Goal: Check status: Check status

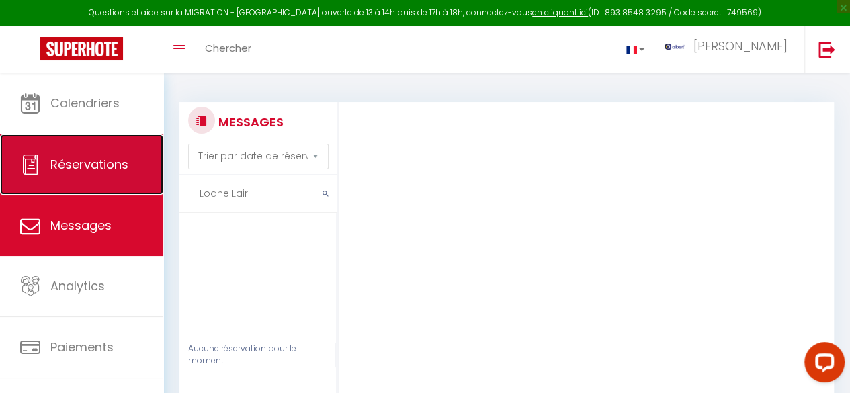
click at [94, 153] on link "Réservations" at bounding box center [81, 164] width 163 height 60
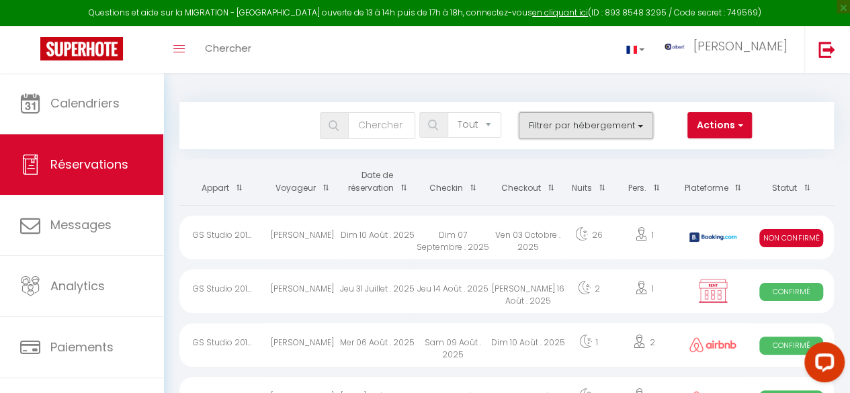
click at [639, 128] on button "Filtrer par hébergement" at bounding box center [586, 125] width 134 height 27
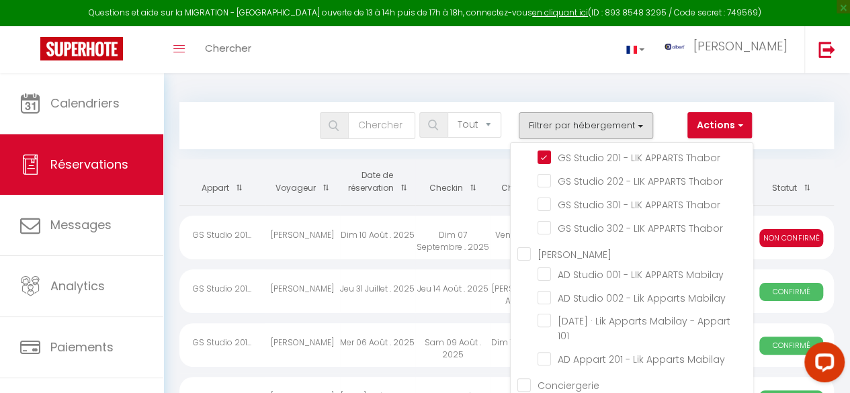
scroll to position [7795, 0]
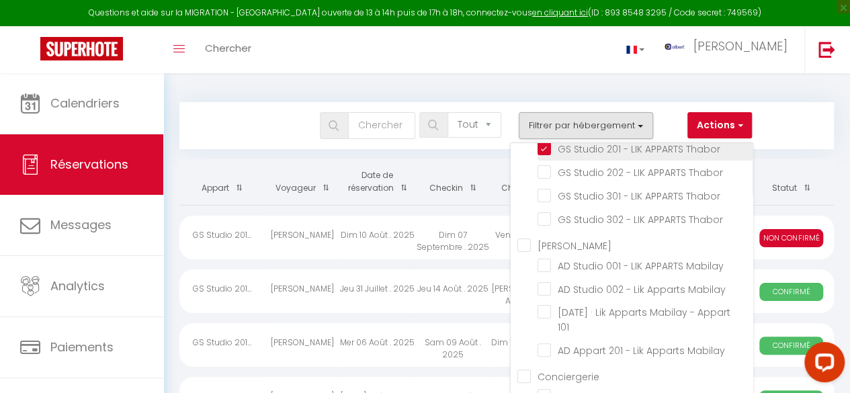
click at [545, 154] on input "GS Studio 201 - LIK APPARTS Thabor" at bounding box center [644, 147] width 215 height 13
checkbox input "false"
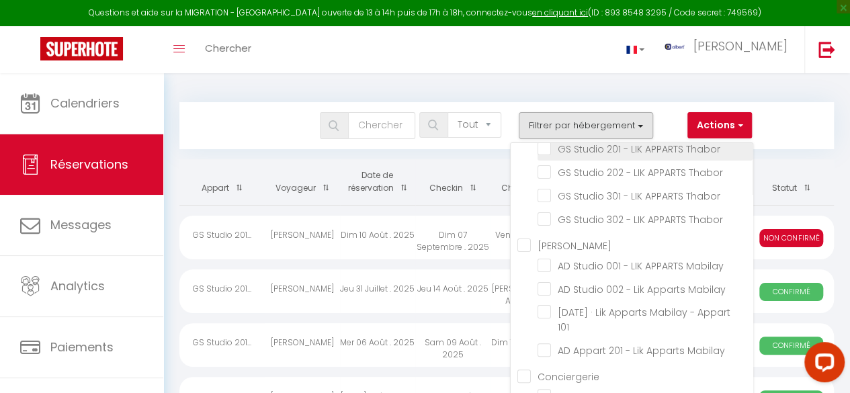
checkbox input "false"
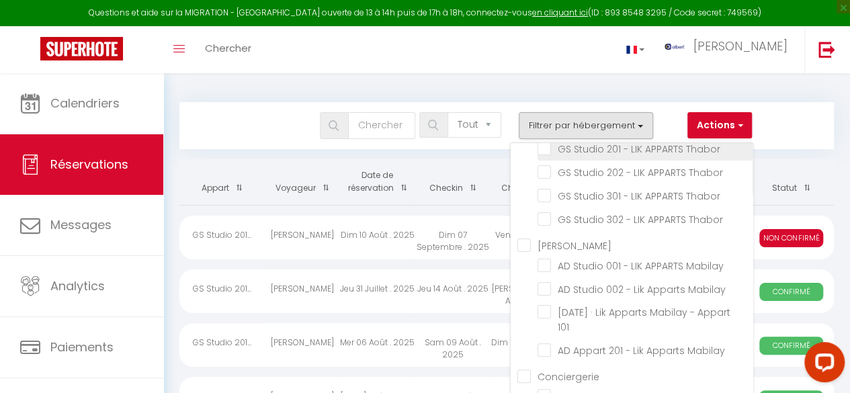
checkbox input "false"
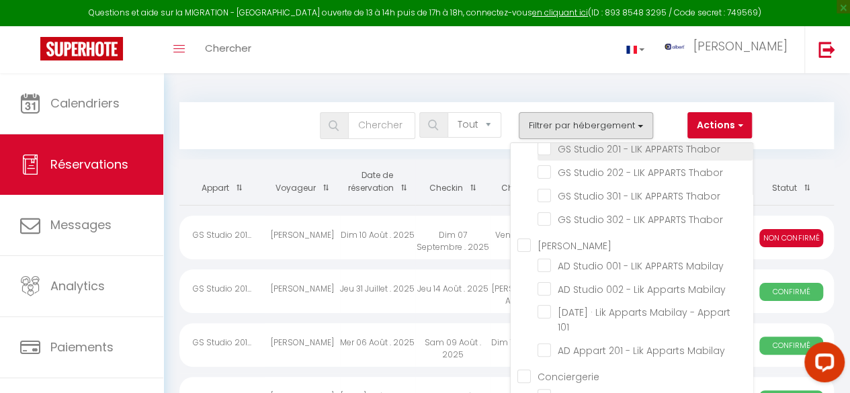
checkbox input "false"
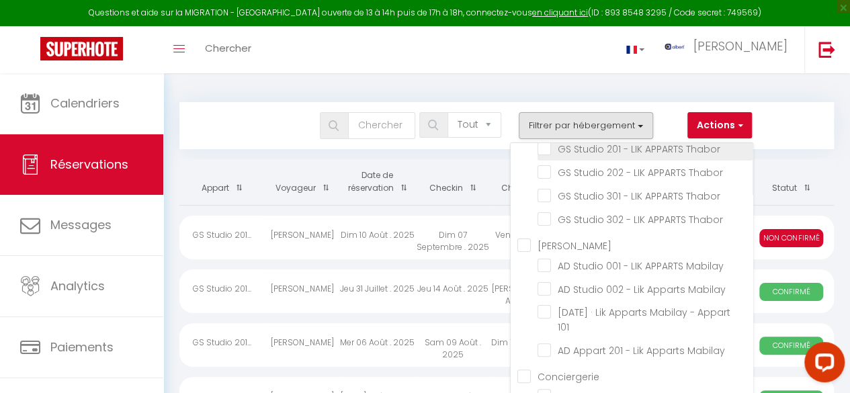
checkbox input "false"
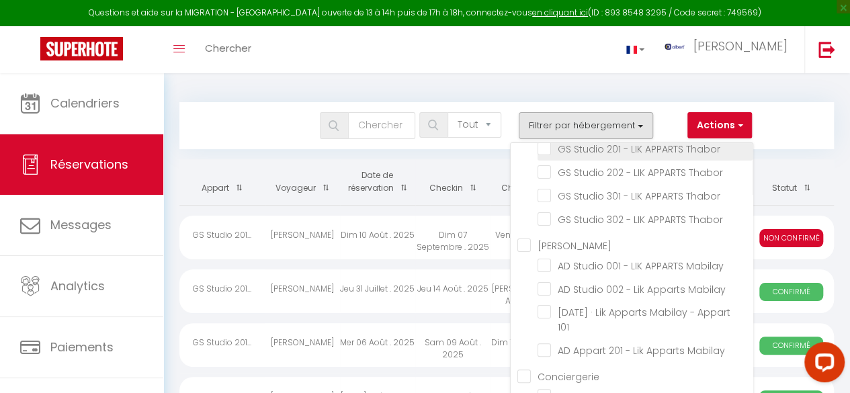
checkbox input "false"
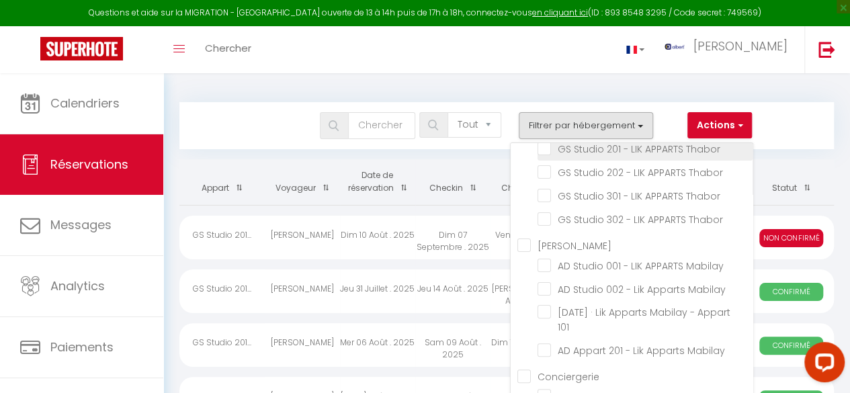
checkbox input "false"
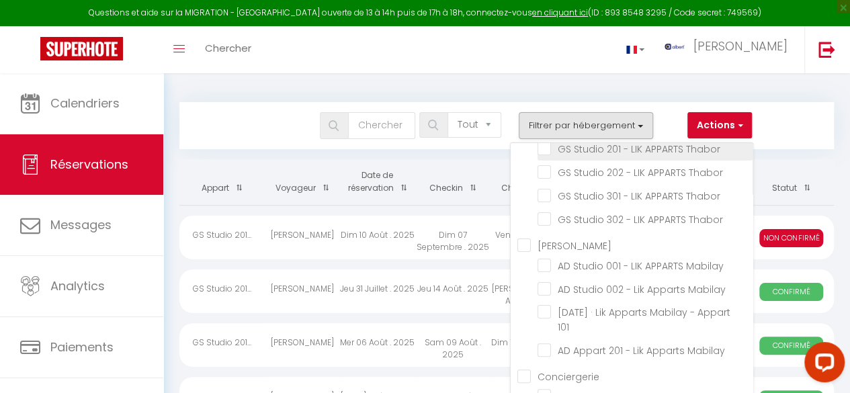
checkbox input "false"
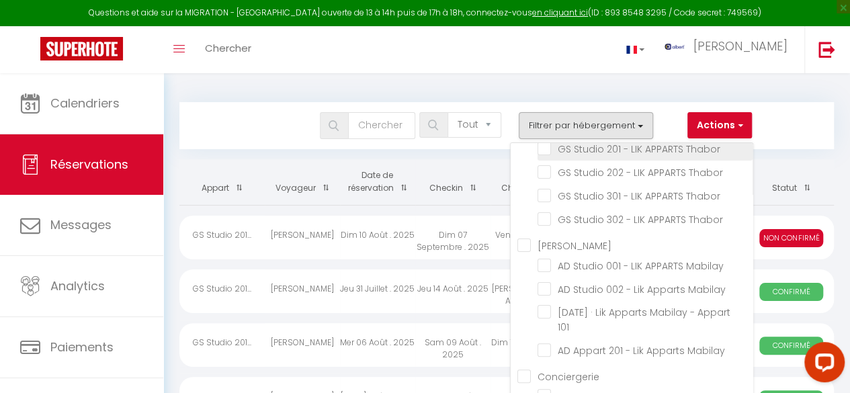
checkbox input "false"
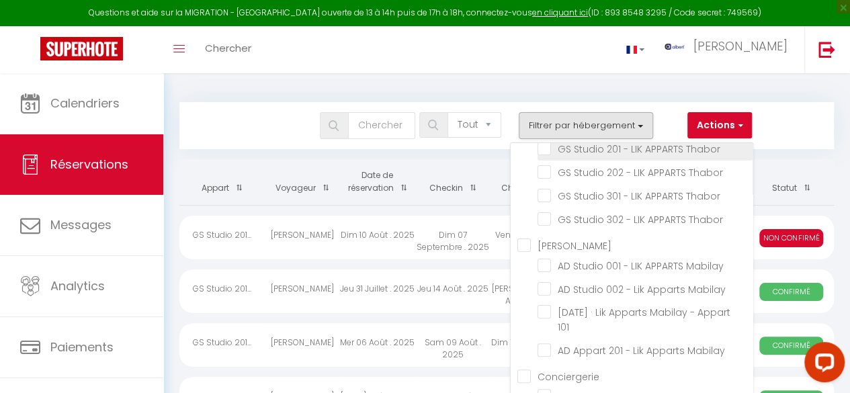
checkbox input "false"
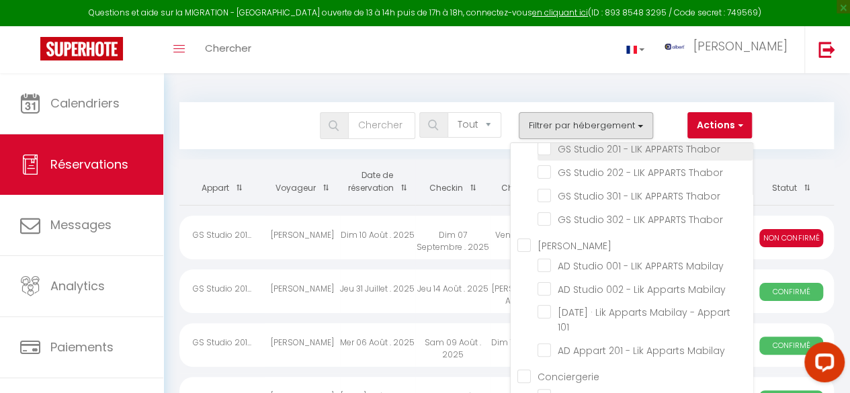
checkbox input "false"
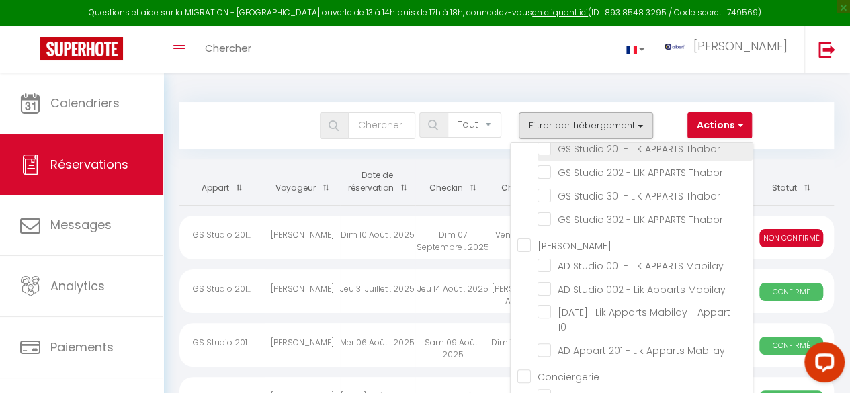
checkbox input "false"
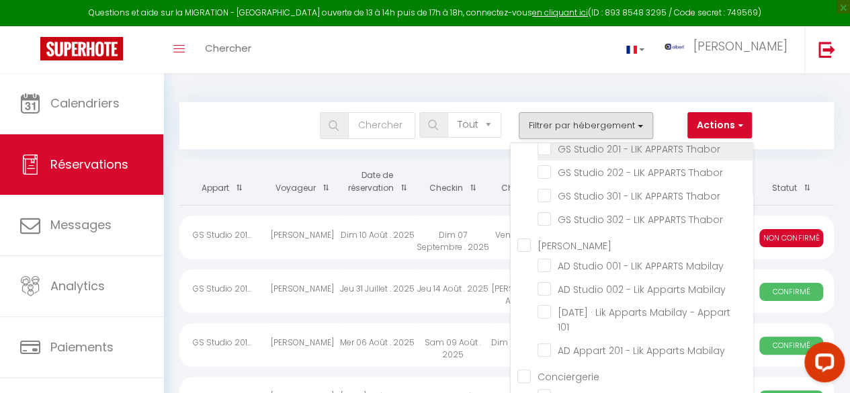
checkbox input "false"
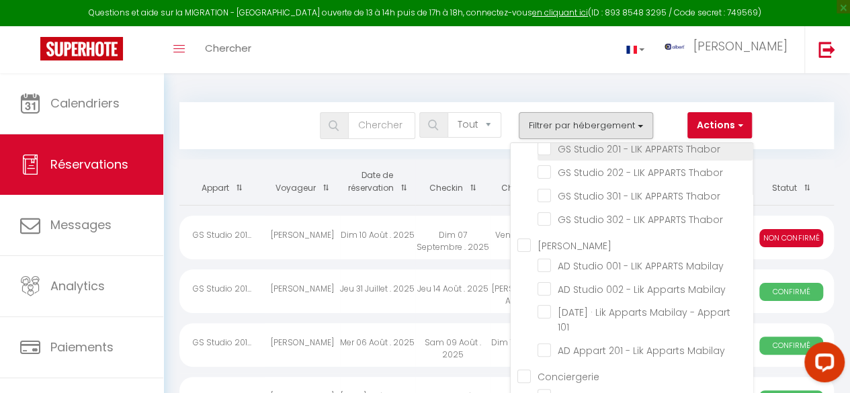
checkbox input "false"
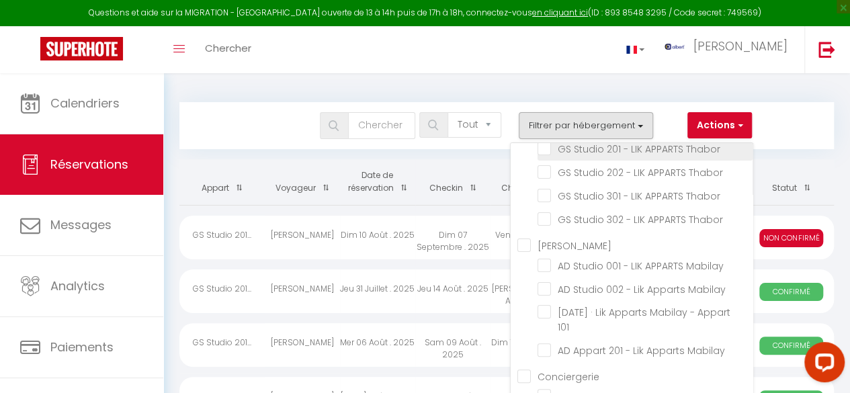
checkbox input "false"
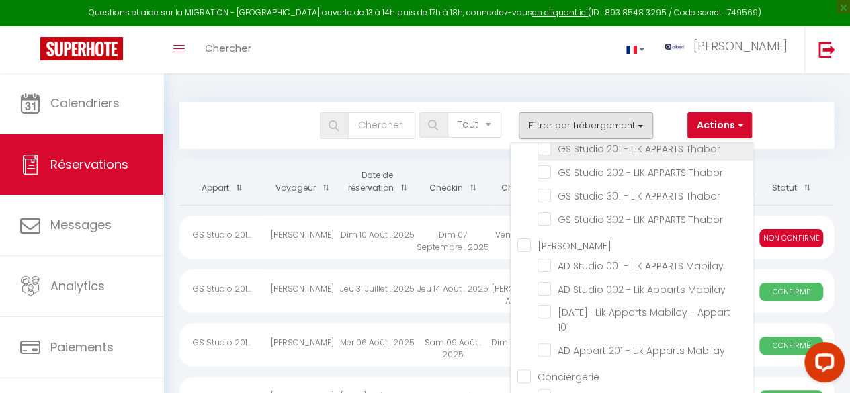
checkbox input "false"
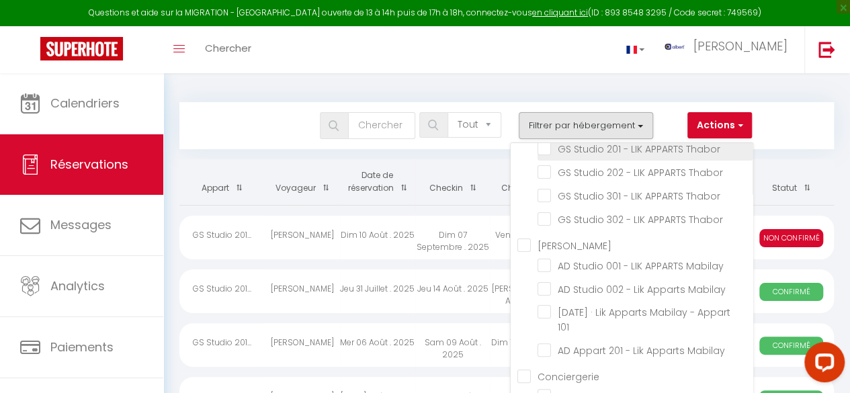
checkbox input "false"
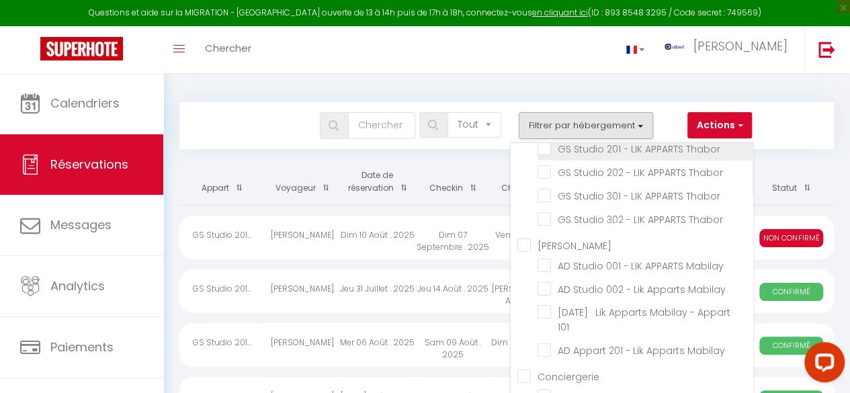
checkbox input "false"
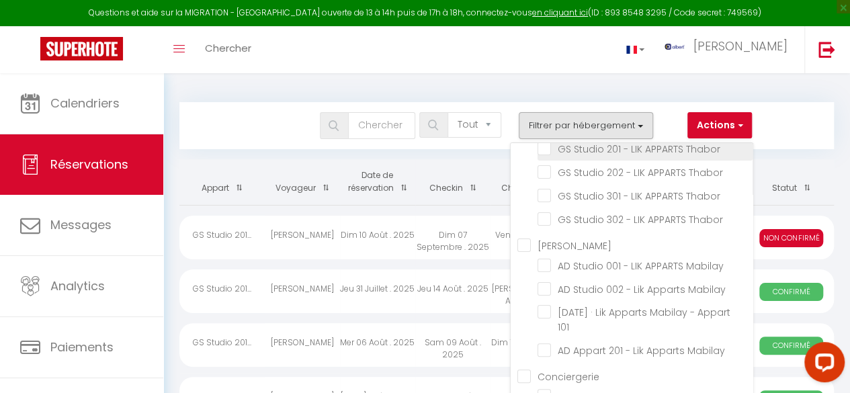
checkbox input "false"
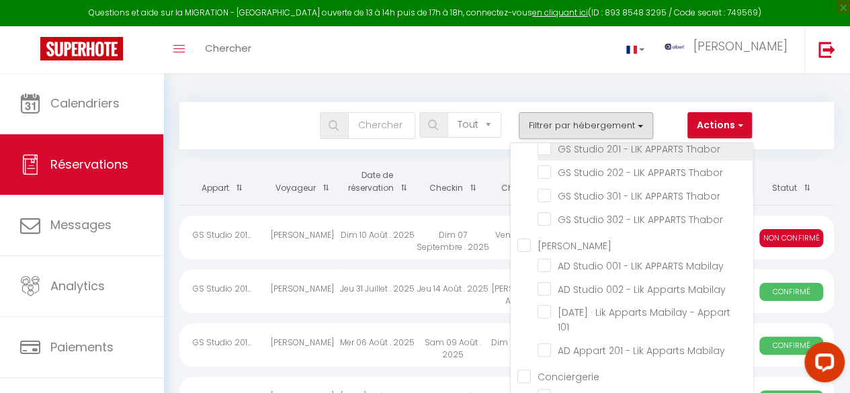
checkbox input "false"
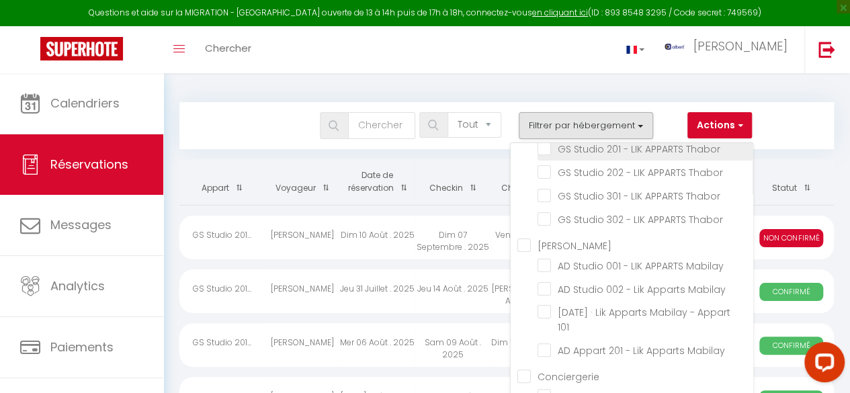
checkbox input "false"
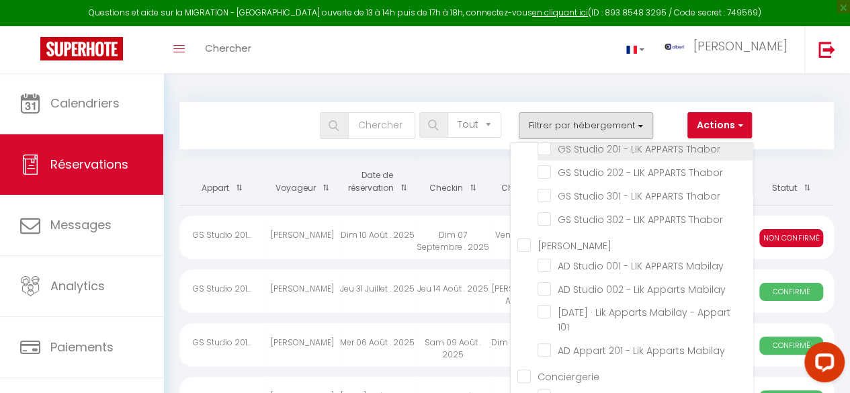
checkbox input "false"
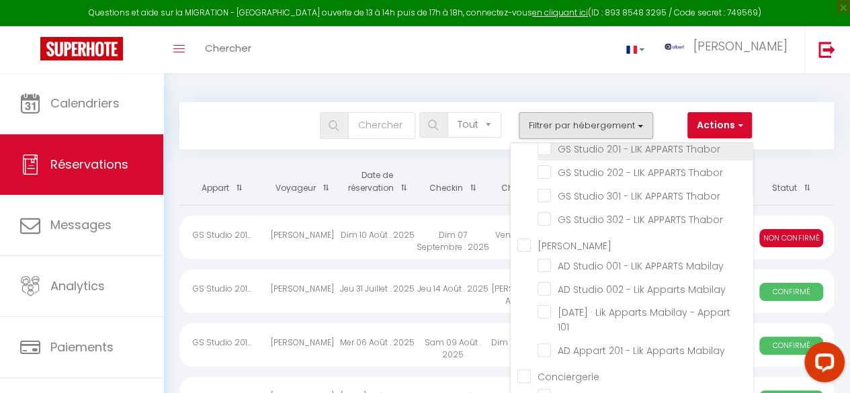
checkbox input "false"
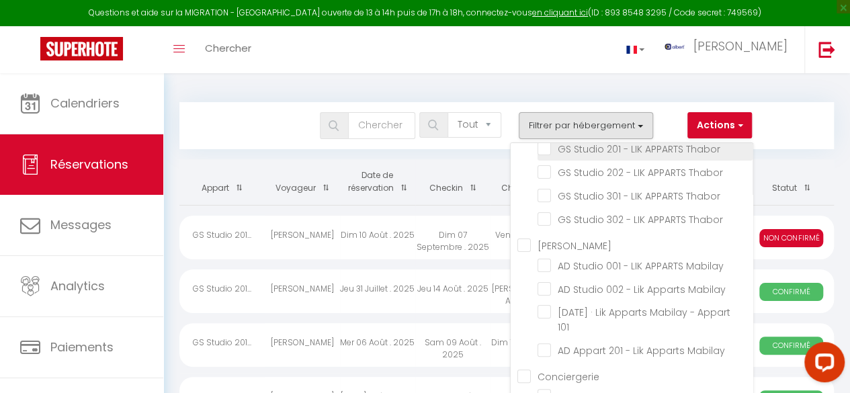
checkbox input "false"
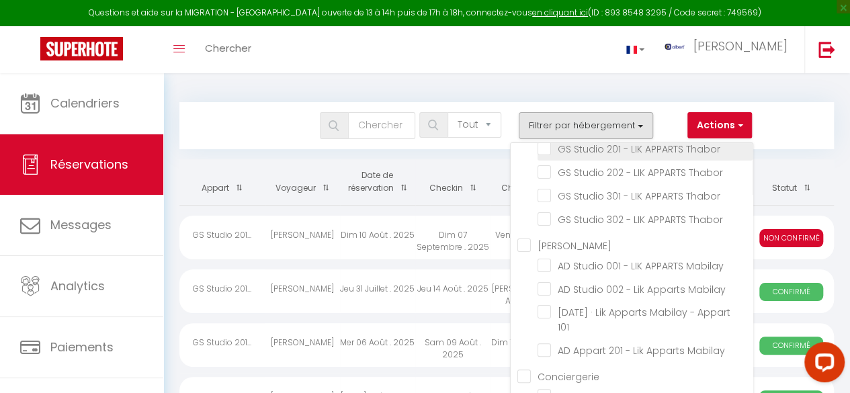
checkbox input "false"
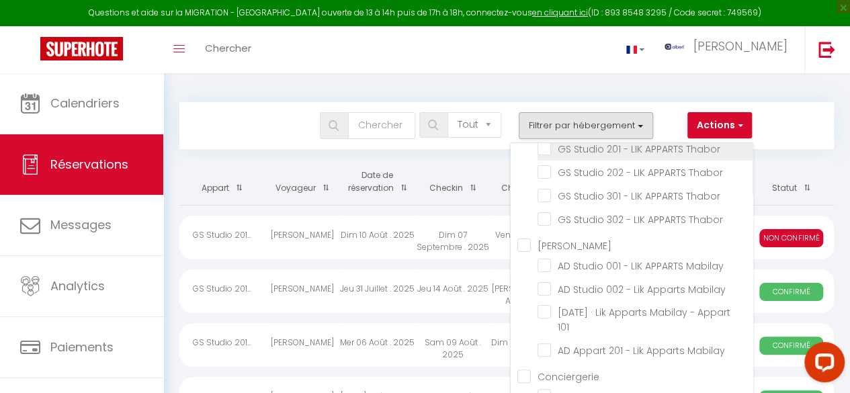
checkbox input "false"
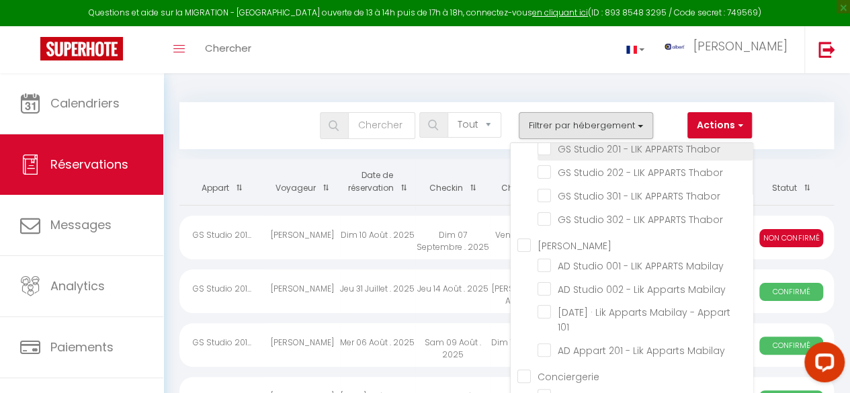
checkbox input "false"
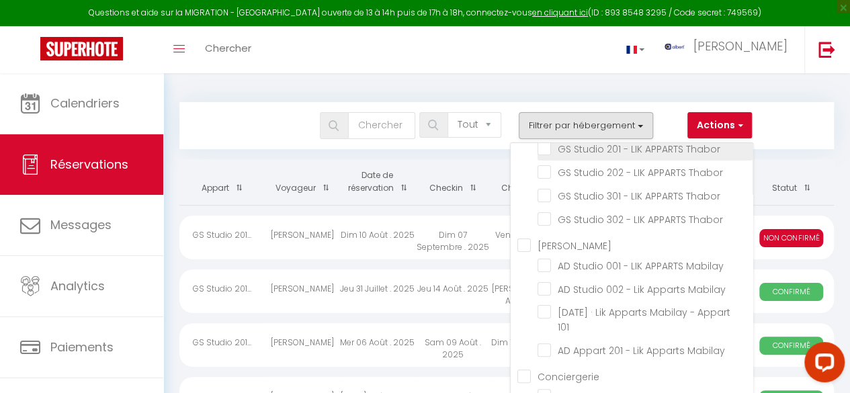
checkbox input "false"
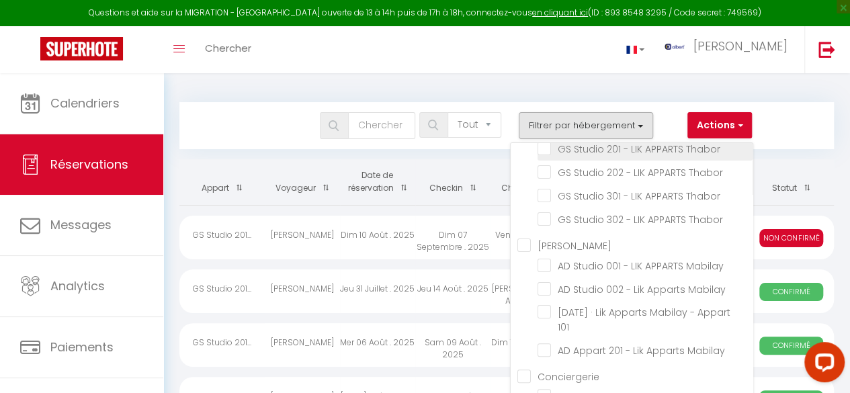
checkbox input "false"
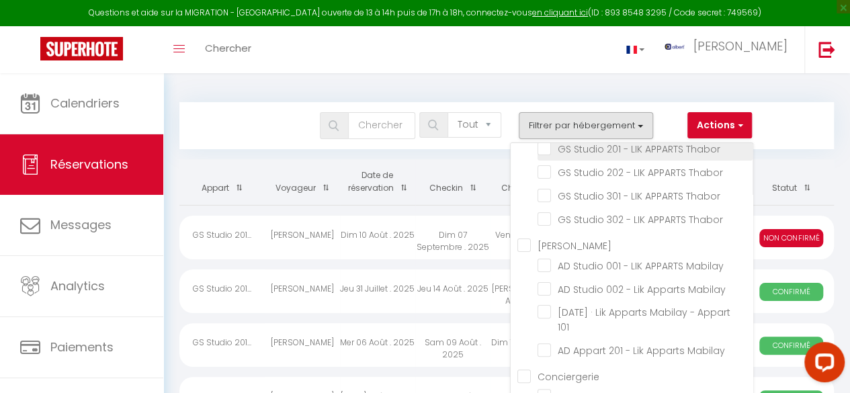
checkbox input "false"
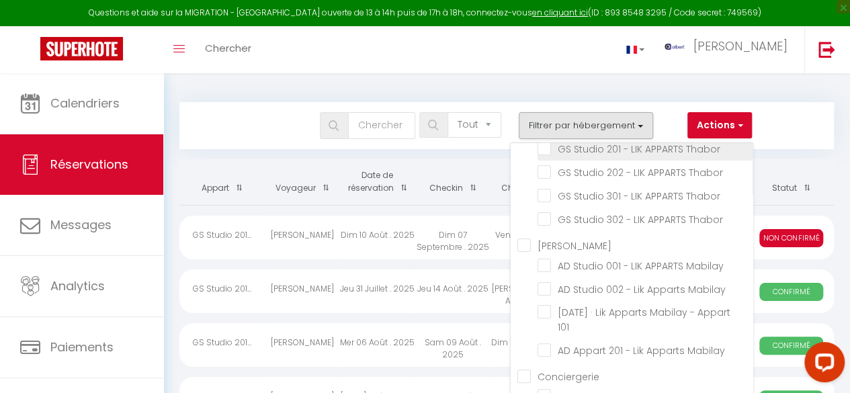
checkbox input "false"
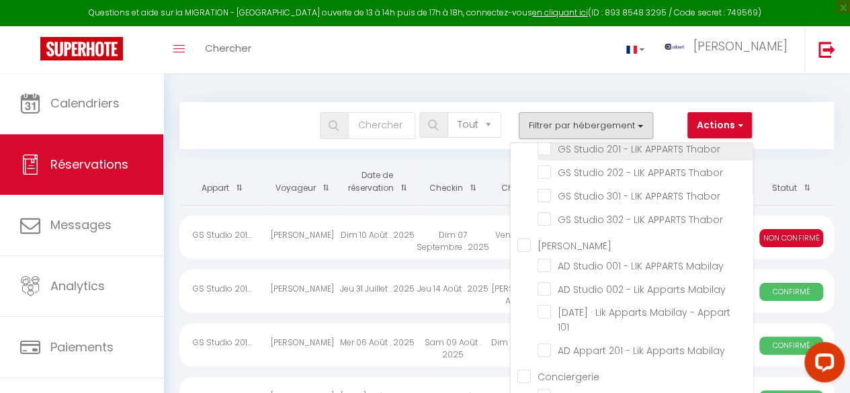
checkbox input "false"
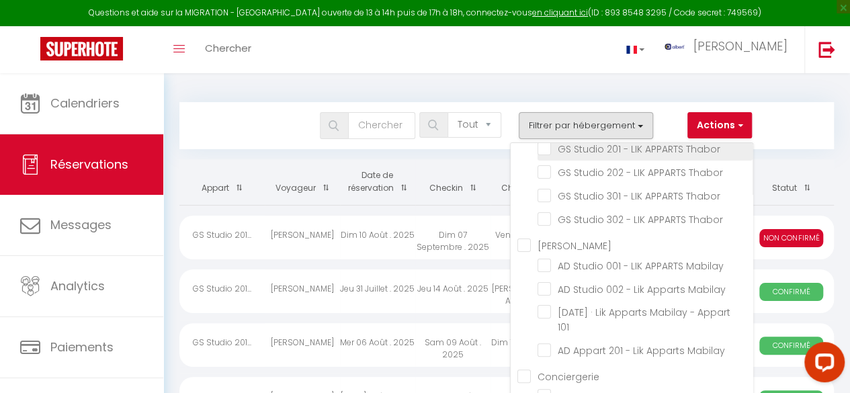
checkbox input "false"
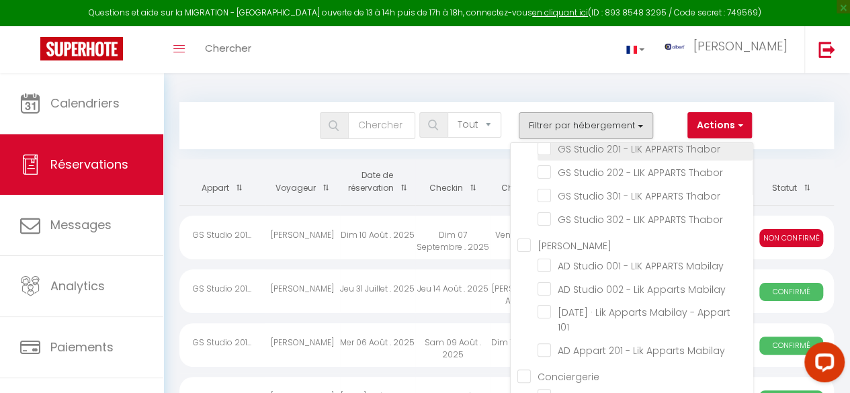
checkbox input "false"
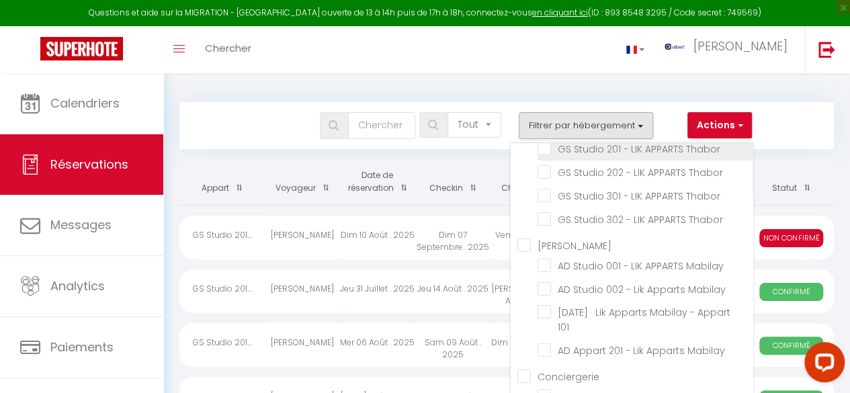
checkbox input "false"
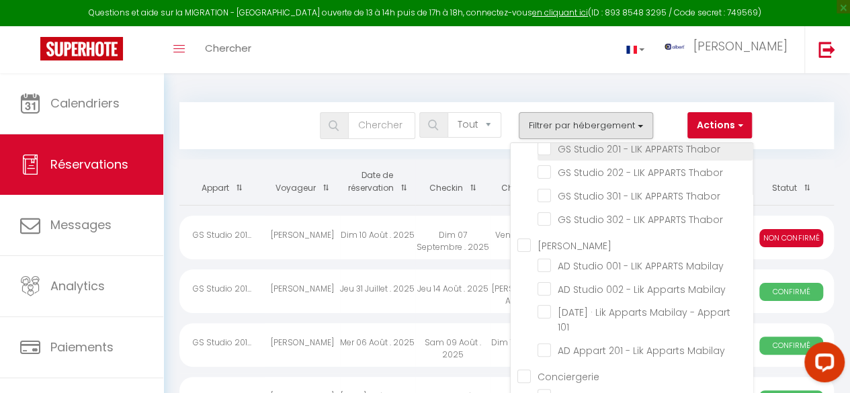
checkbox input "false"
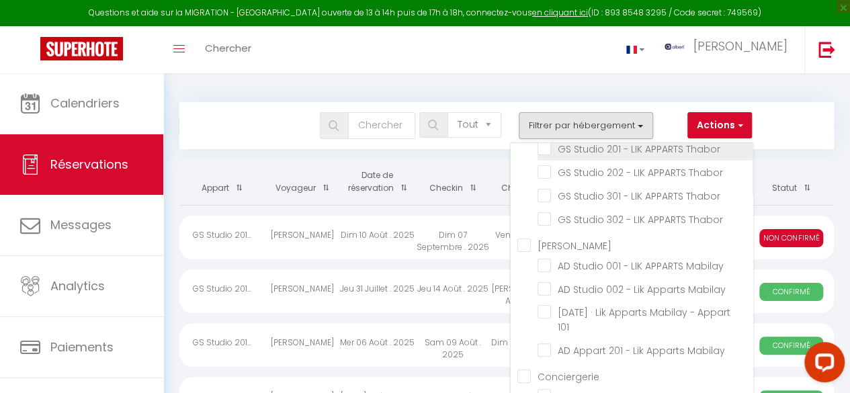
checkbox input "false"
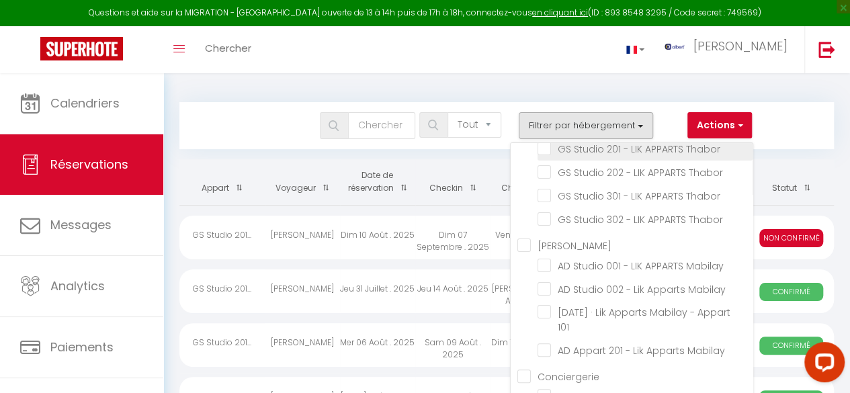
checkbox input "false"
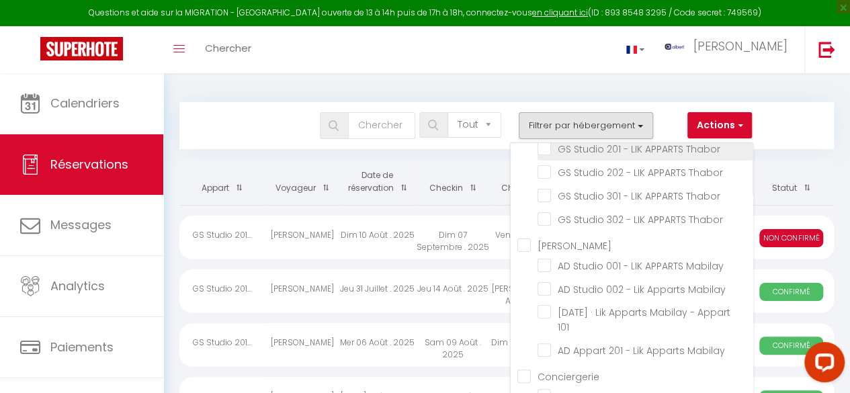
checkbox input "false"
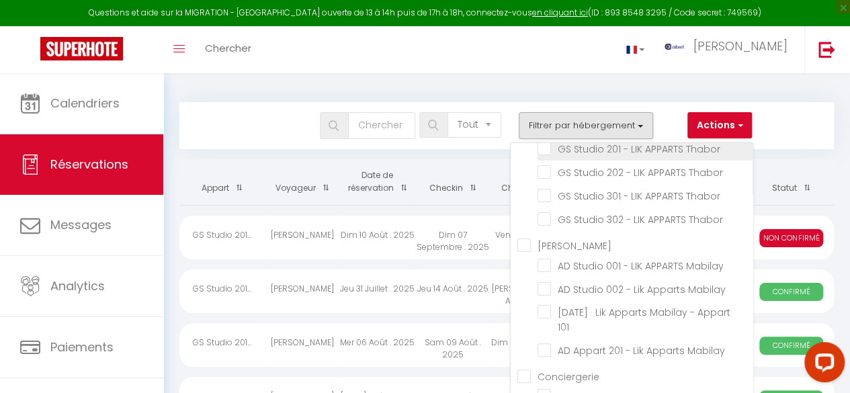
checkbox input "false"
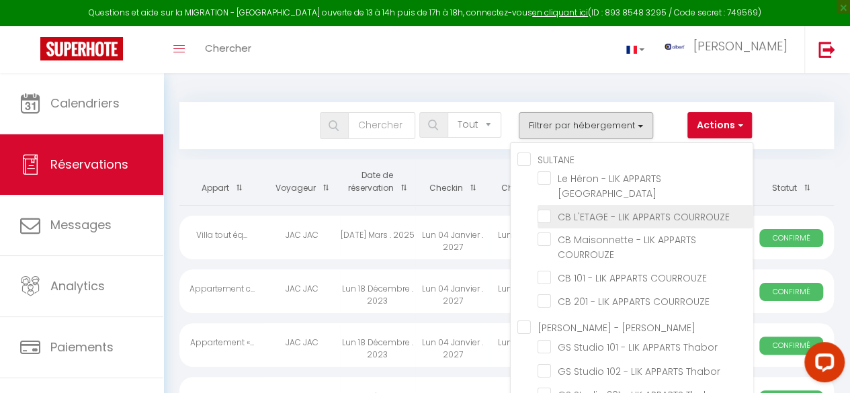
scroll to position [7551, 0]
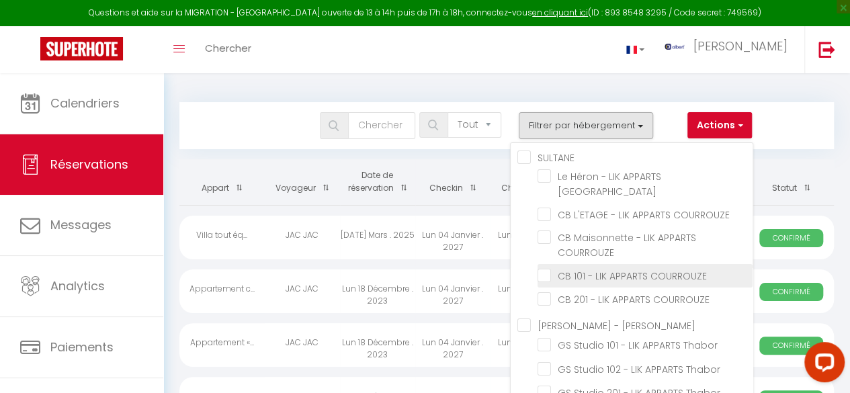
click at [540, 281] on input "CB 101 - LIK APPARTS COURROUZE" at bounding box center [644, 274] width 215 height 13
click at [830, 108] on div "Bookings Tous les statuts Annulé Confirmé Non Confirmé Tout sauf annulé No Show…" at bounding box center [506, 125] width 654 height 47
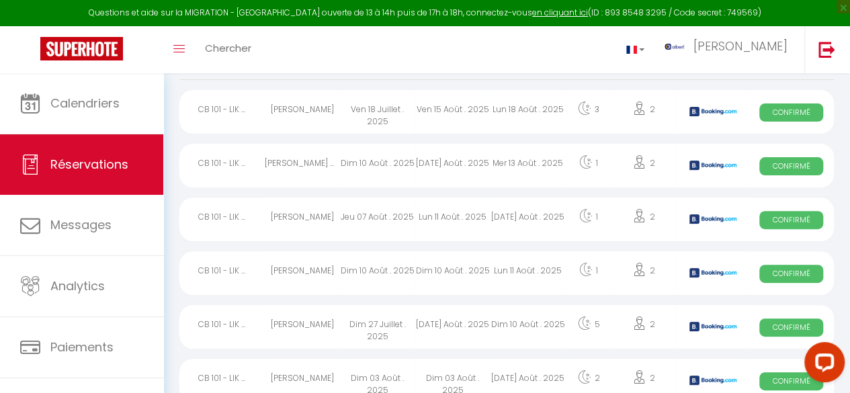
scroll to position [111, 0]
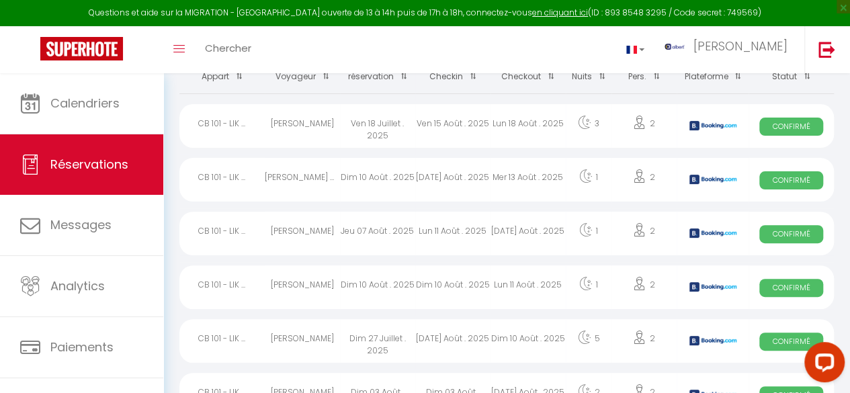
click at [496, 286] on div "Lun 11 Août . 2025" at bounding box center [527, 287] width 75 height 44
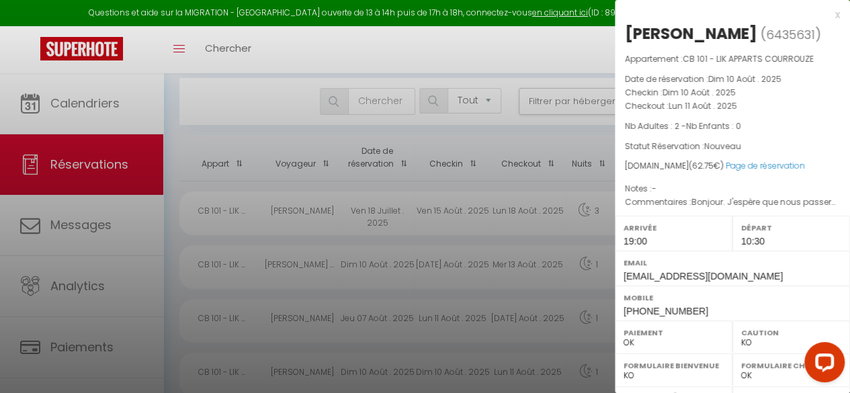
scroll to position [5, 0]
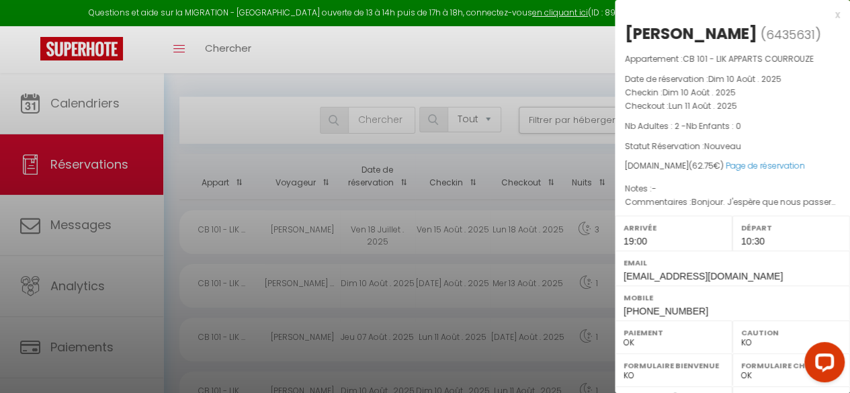
drag, startPoint x: 751, startPoint y: 34, endPoint x: 623, endPoint y: 44, distance: 128.7
click at [623, 44] on div "[PERSON_NAME] ( 6435631 ) Appartement : CB 101 - LIK APPARTS COURROUZE Date de …" at bounding box center [732, 324] width 235 height 603
copy h2 "[PERSON_NAME]"
